Goal: Information Seeking & Learning: Find specific fact

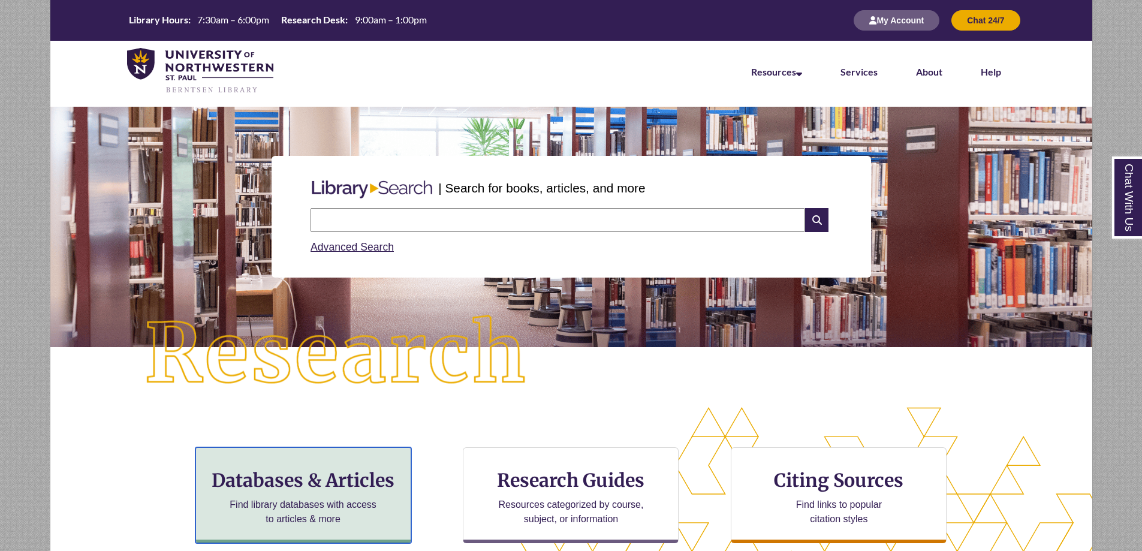
click at [289, 483] on h3 "Databases & Articles" at bounding box center [303, 480] width 195 height 23
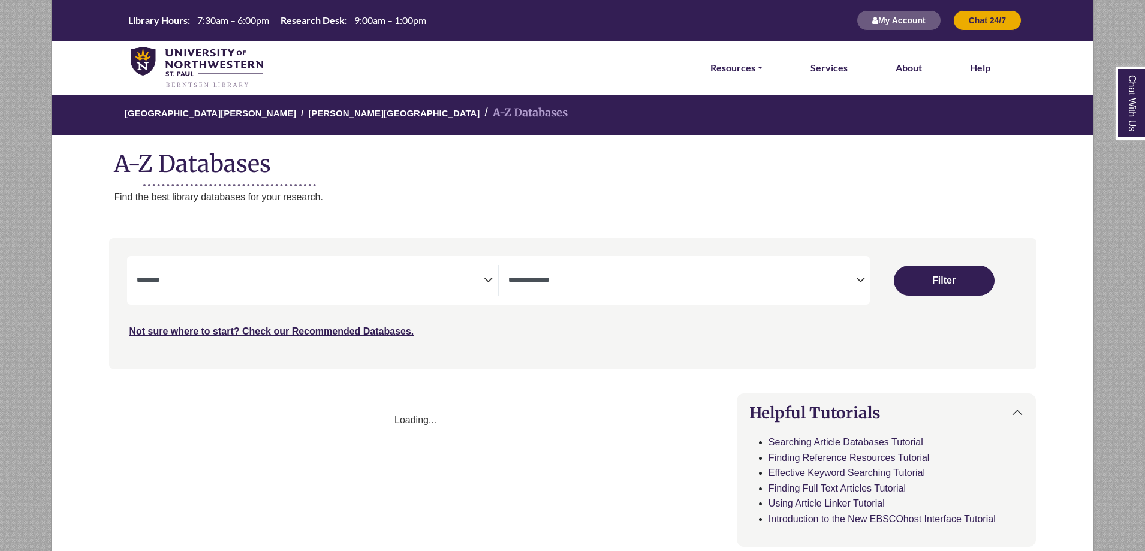
select select "Database Subject Filter"
select select "Database Types Filter"
select select "Database Subject Filter"
select select "Database Types Filter"
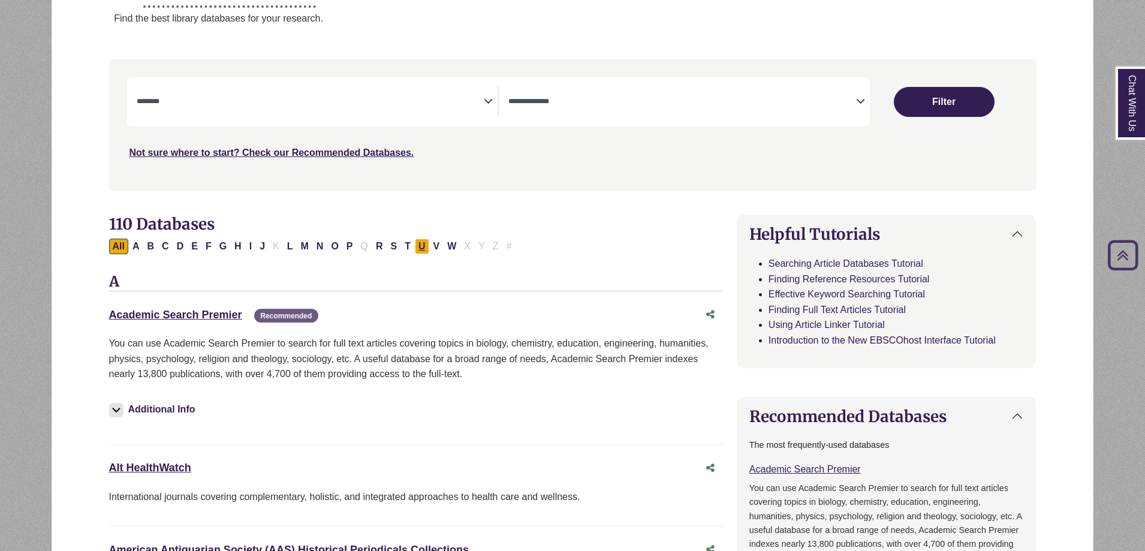
scroll to position [120, 0]
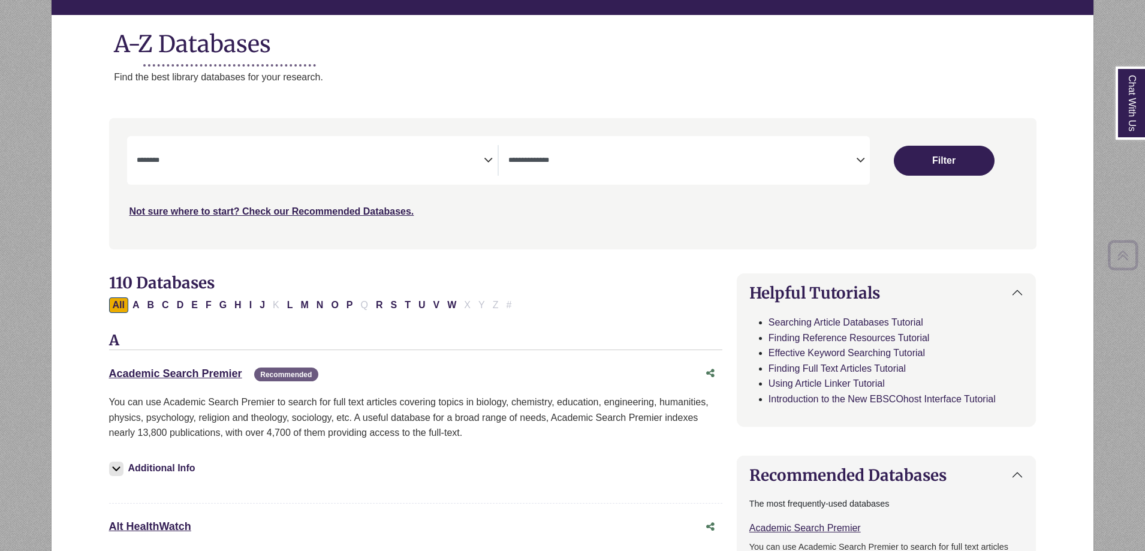
click at [379, 176] on div "**********" at bounding box center [498, 160] width 743 height 49
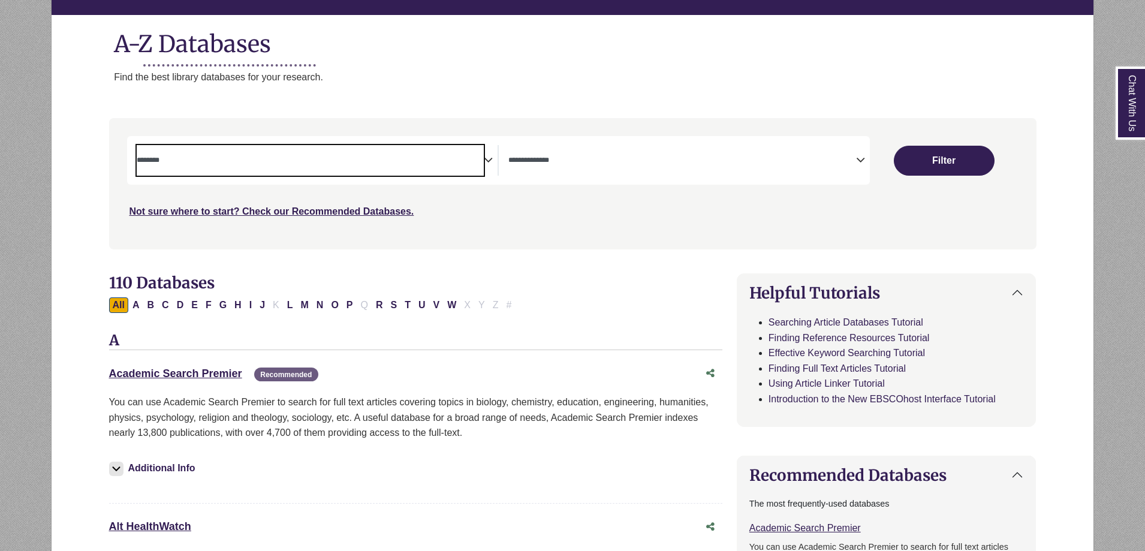
click at [385, 151] on span "Search filters" at bounding box center [311, 160] width 348 height 31
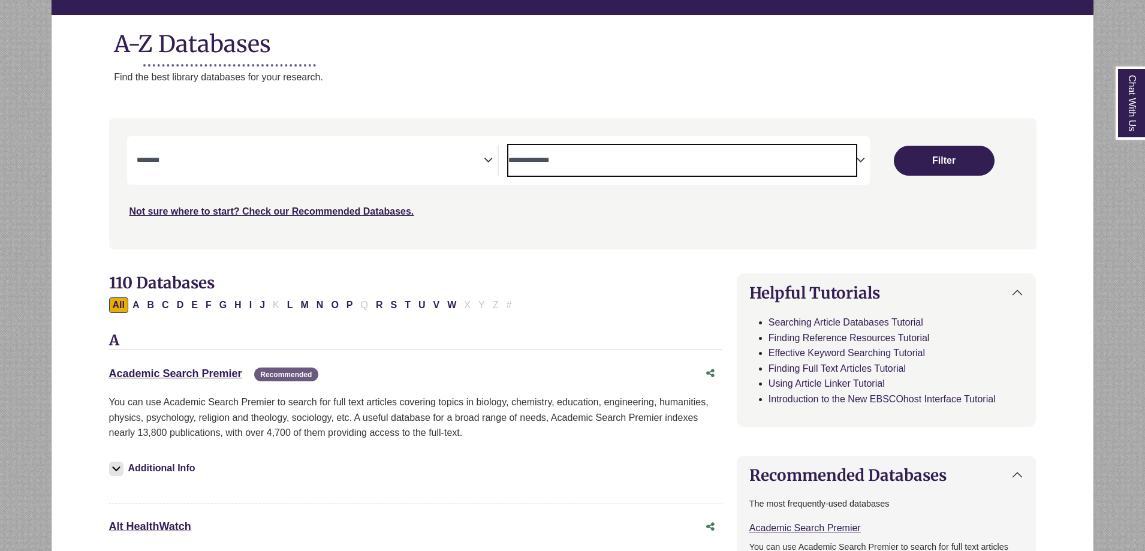
click at [580, 147] on span "Search filters" at bounding box center [682, 160] width 348 height 31
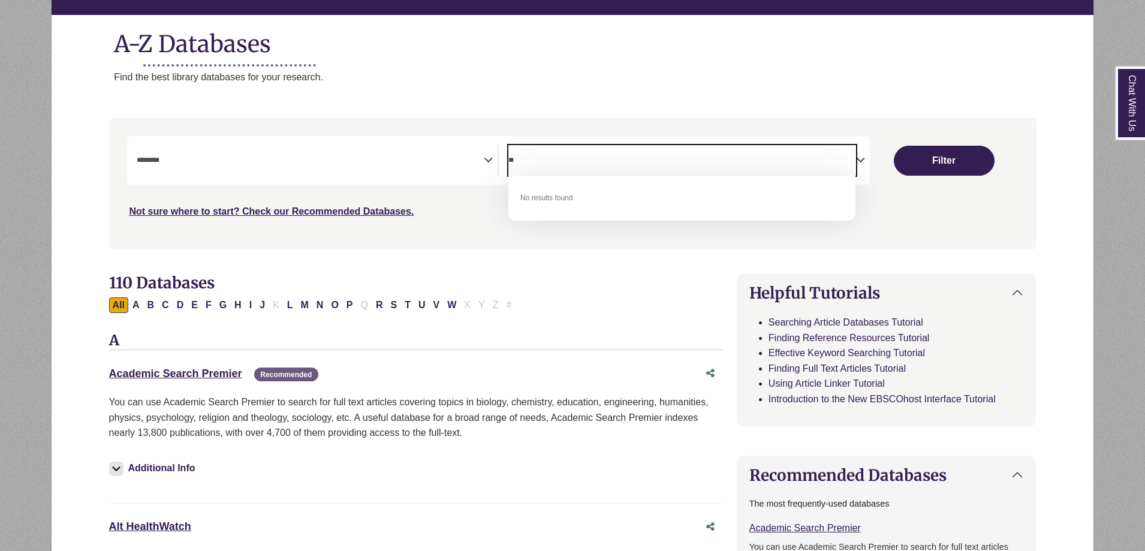
type textarea "*"
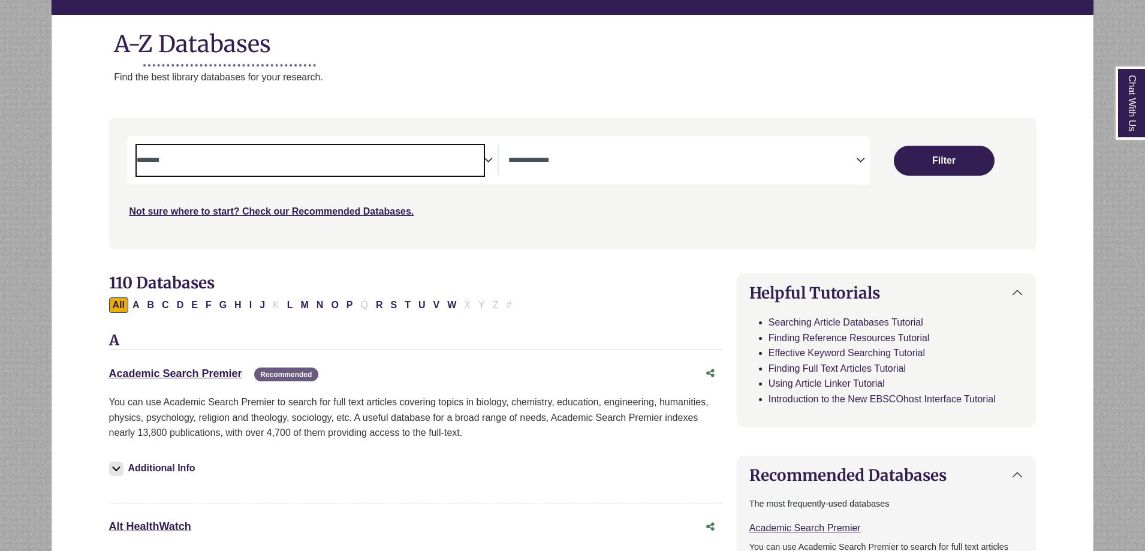
click at [367, 161] on textarea "Search" at bounding box center [311, 161] width 348 height 10
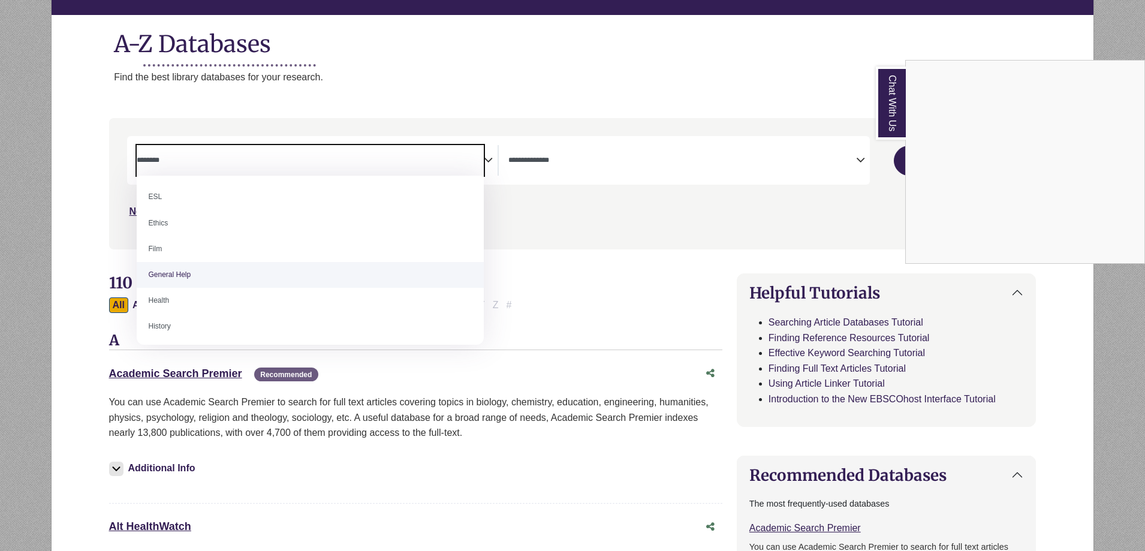
scroll to position [420, 0]
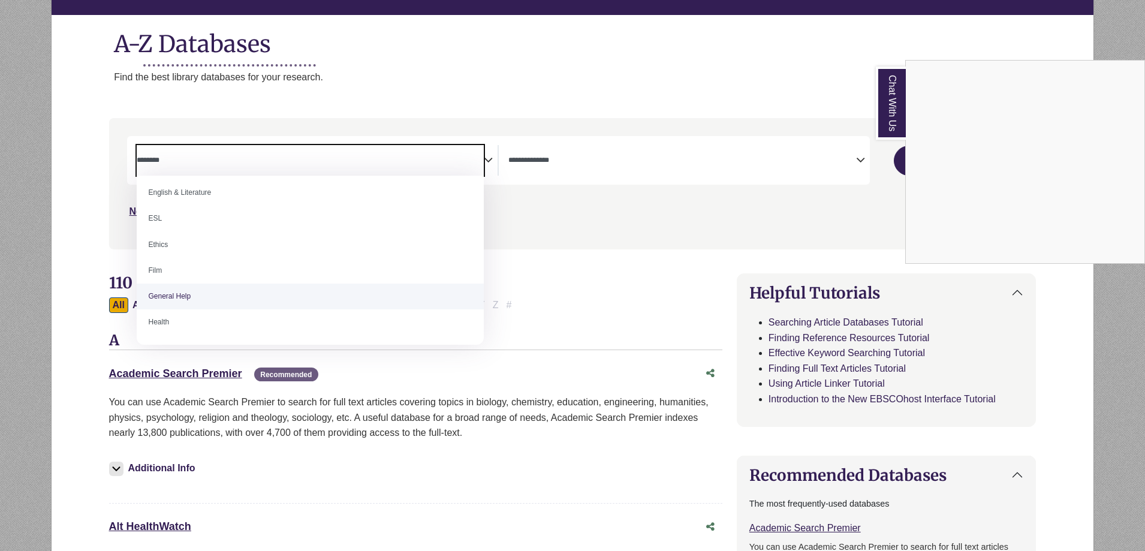
select select "*****"
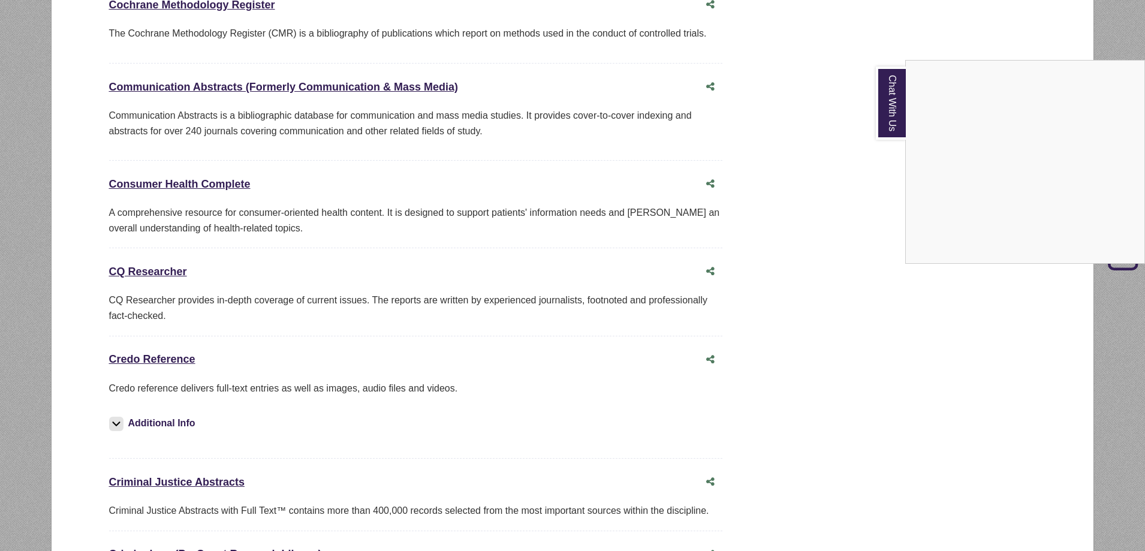
scroll to position [2578, 0]
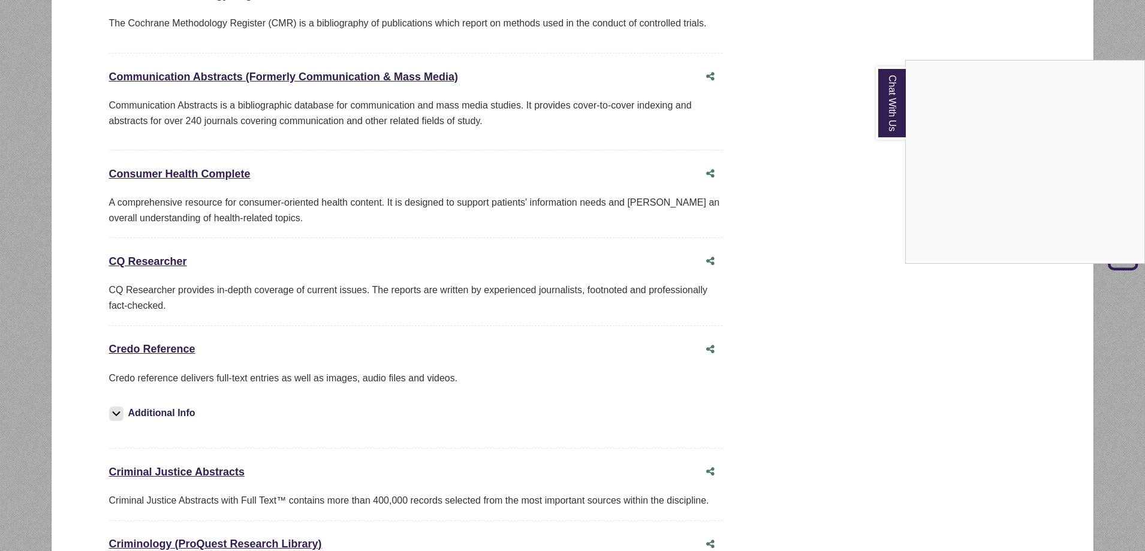
click at [146, 330] on div "Chat With Us" at bounding box center [572, 275] width 1145 height 551
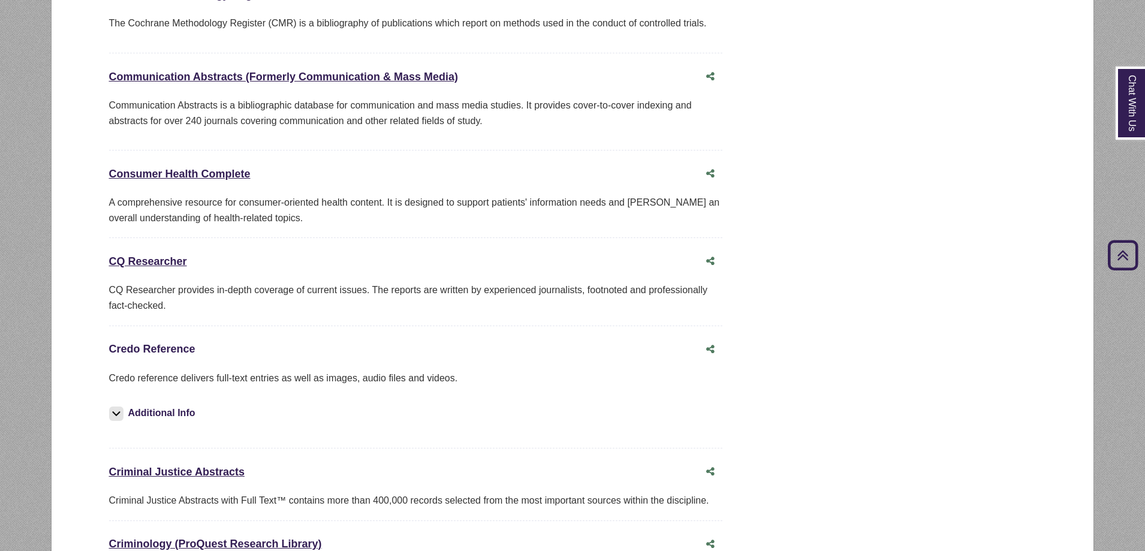
click at [144, 343] on link "Credo Reference This link opens in a new window" at bounding box center [152, 349] width 86 height 12
